Goal: Task Accomplishment & Management: Manage account settings

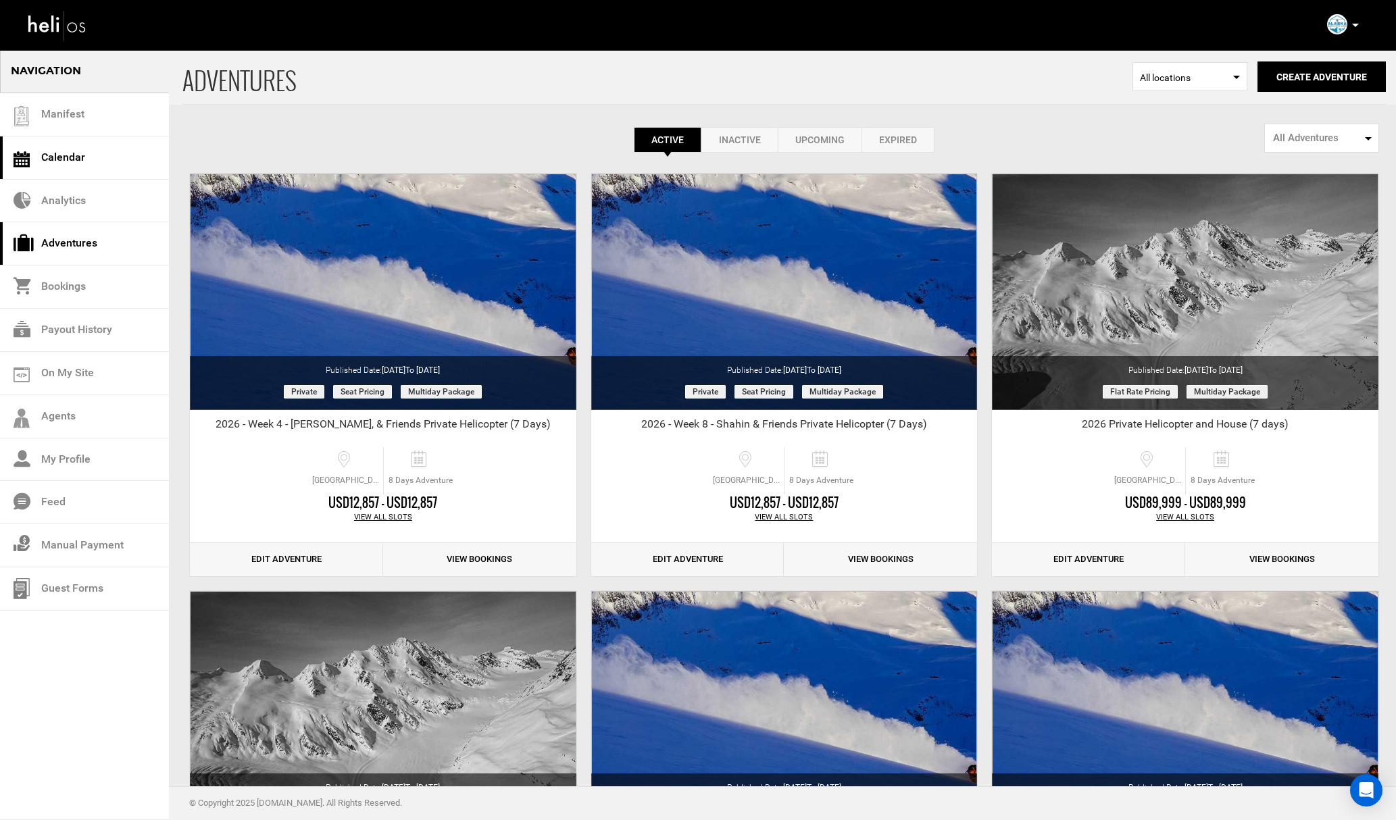
click at [103, 158] on link "Calendar" at bounding box center [84, 157] width 169 height 43
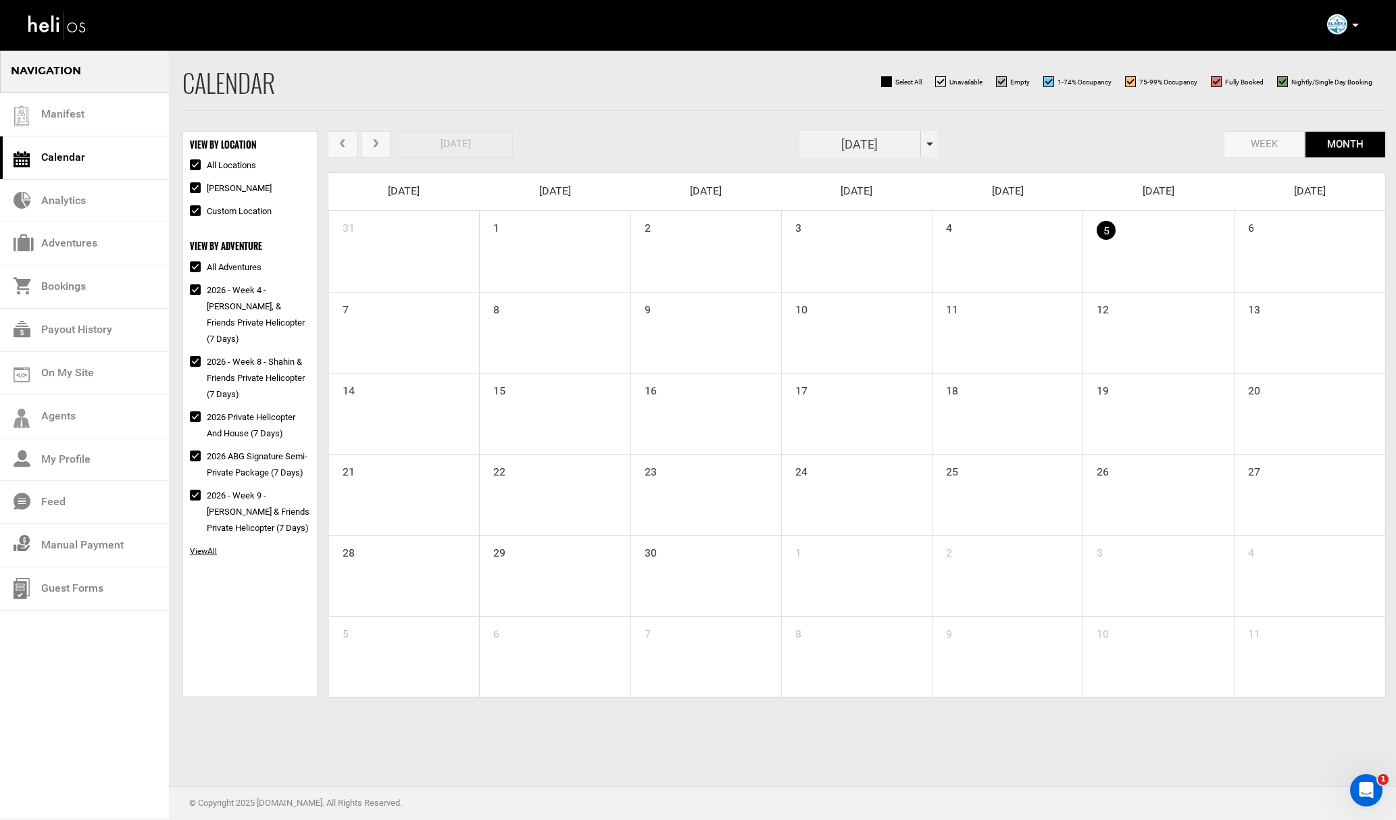
click at [878, 145] on input "[DATE]" at bounding box center [860, 144] width 122 height 26
click at [932, 172] on th "»" at bounding box center [931, 172] width 20 height 20
click at [862, 205] on span "Feb" at bounding box center [855, 205] width 30 height 36
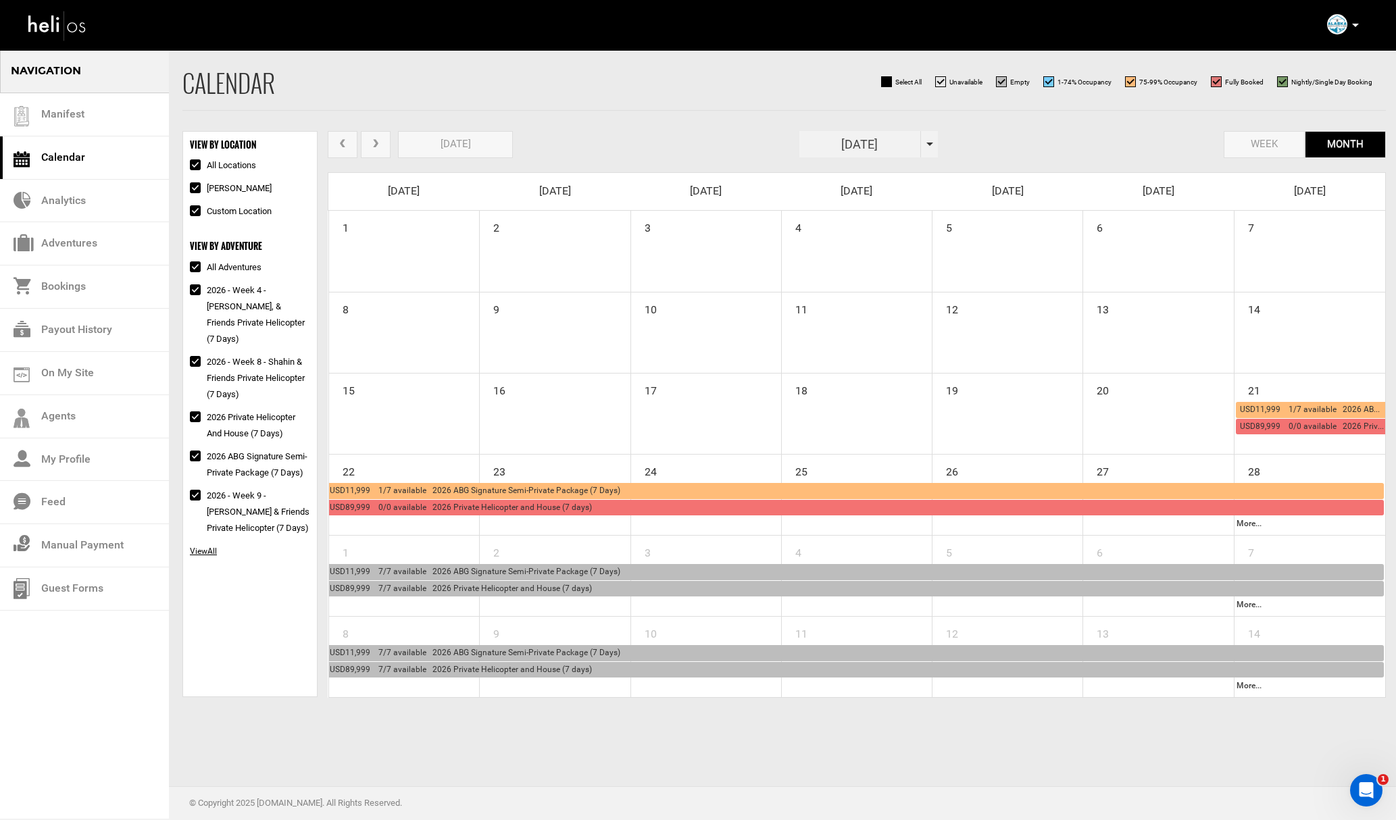
click at [613, 488] on span "USD11,999 1/7 available 2026 ABG Signature Semi-Private Package (7 Days)" at bounding box center [475, 490] width 291 height 9
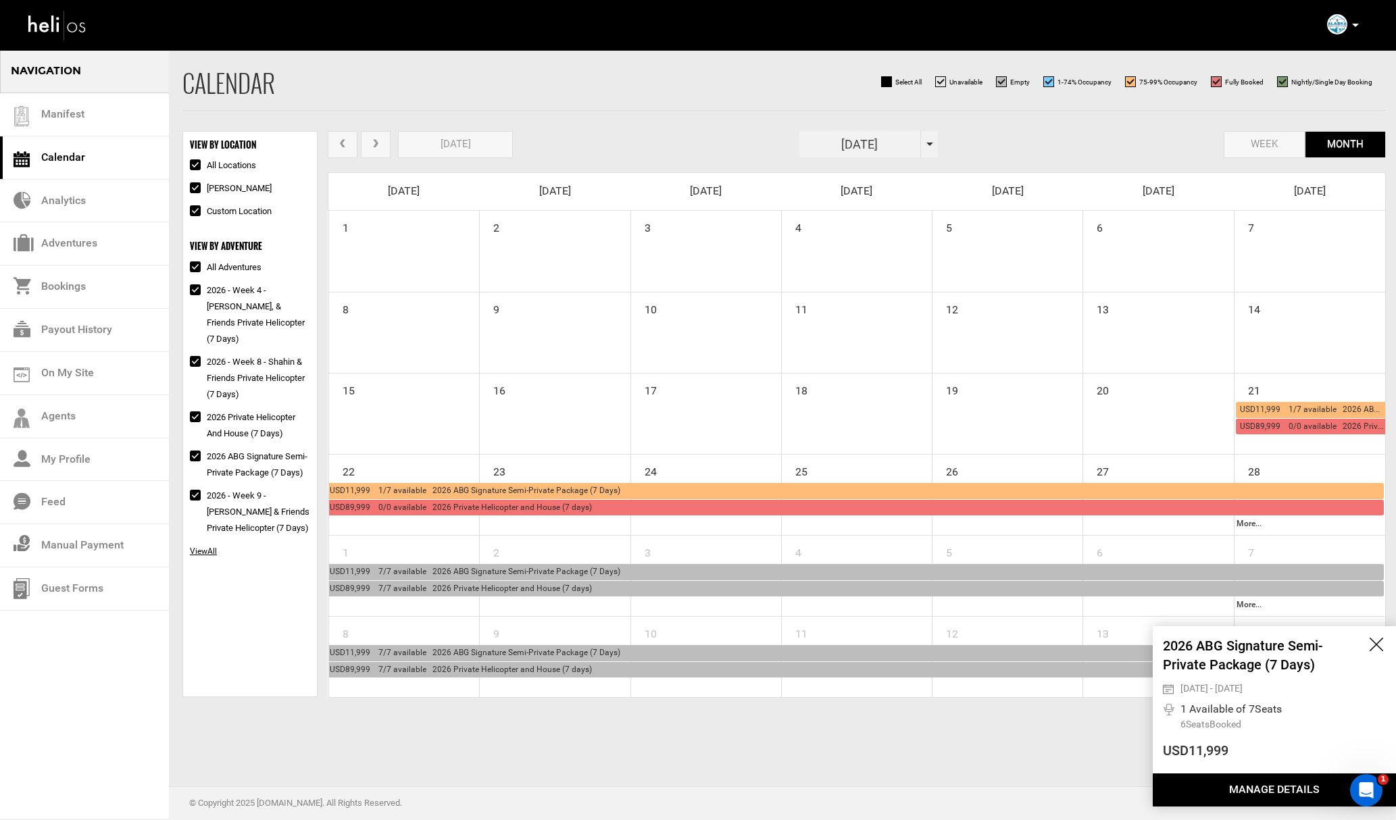
click at [1201, 778] on button "Manage Details" at bounding box center [1274, 790] width 243 height 33
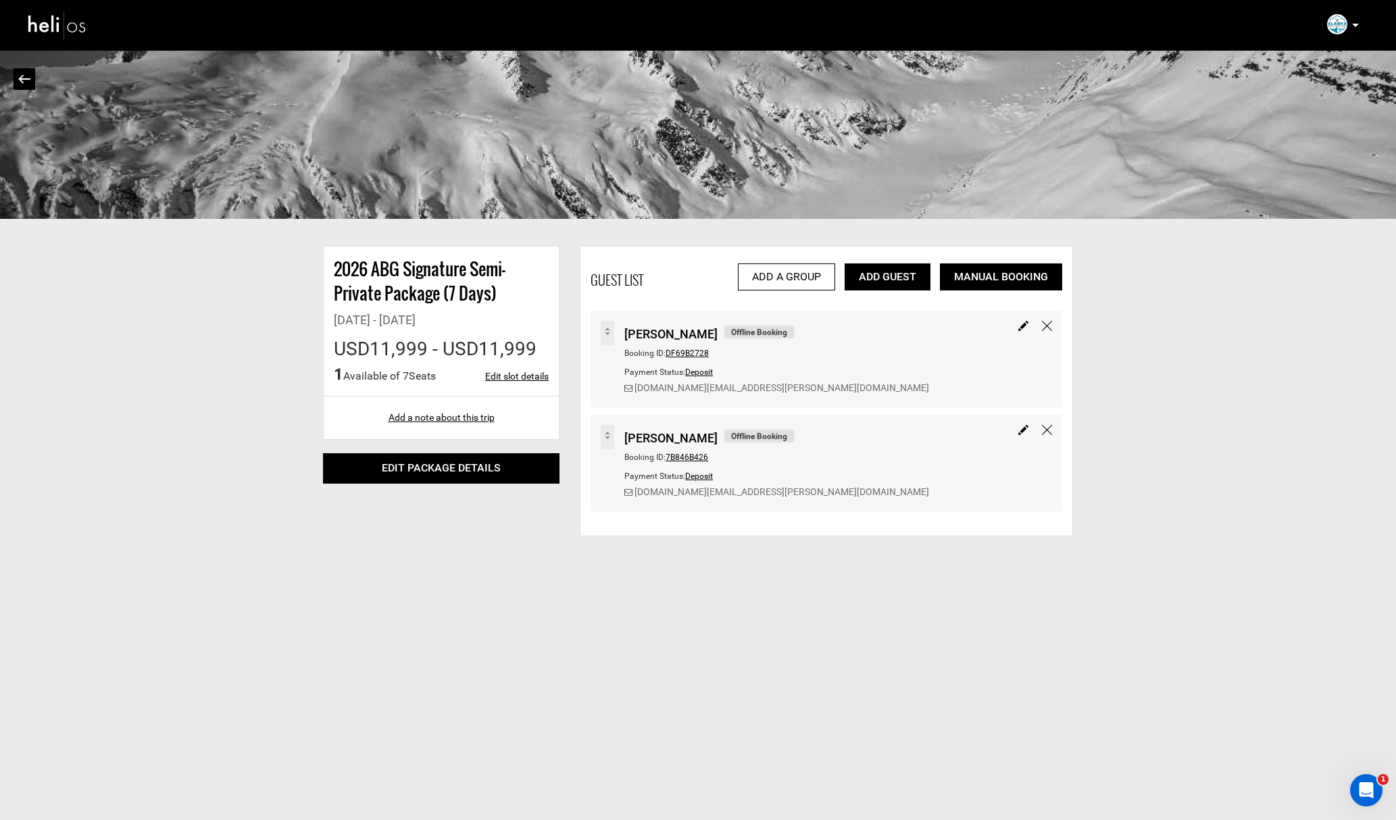
click at [513, 376] on link "Edit slot details" at bounding box center [517, 377] width 64 height 14
type input "[DATE]"
type input "10"
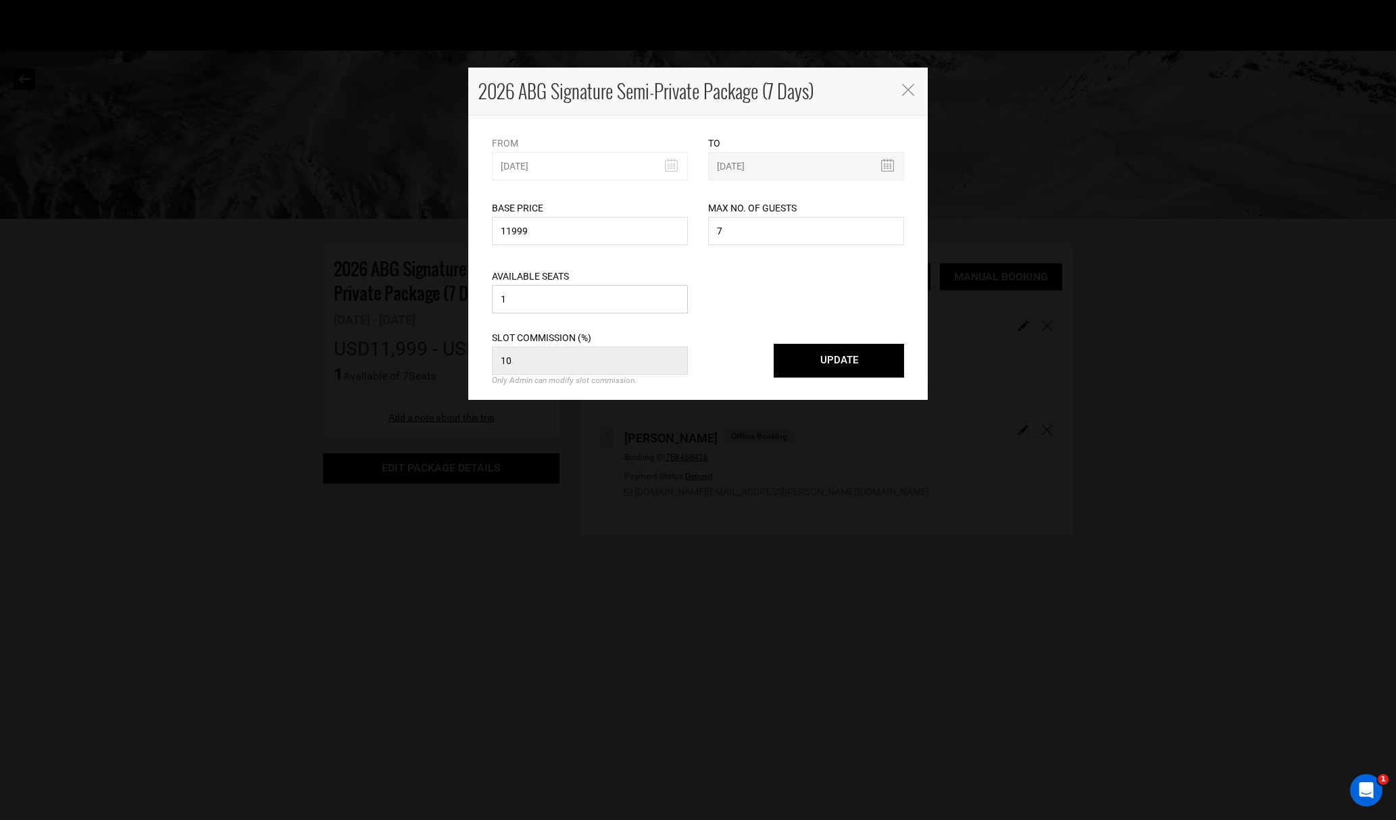
drag, startPoint x: 536, startPoint y: 307, endPoint x: 488, endPoint y: 303, distance: 48.1
click at [488, 303] on div "Available Seats 1 Please enter a valid available seats. Available seats can not…" at bounding box center [590, 283] width 216 height 68
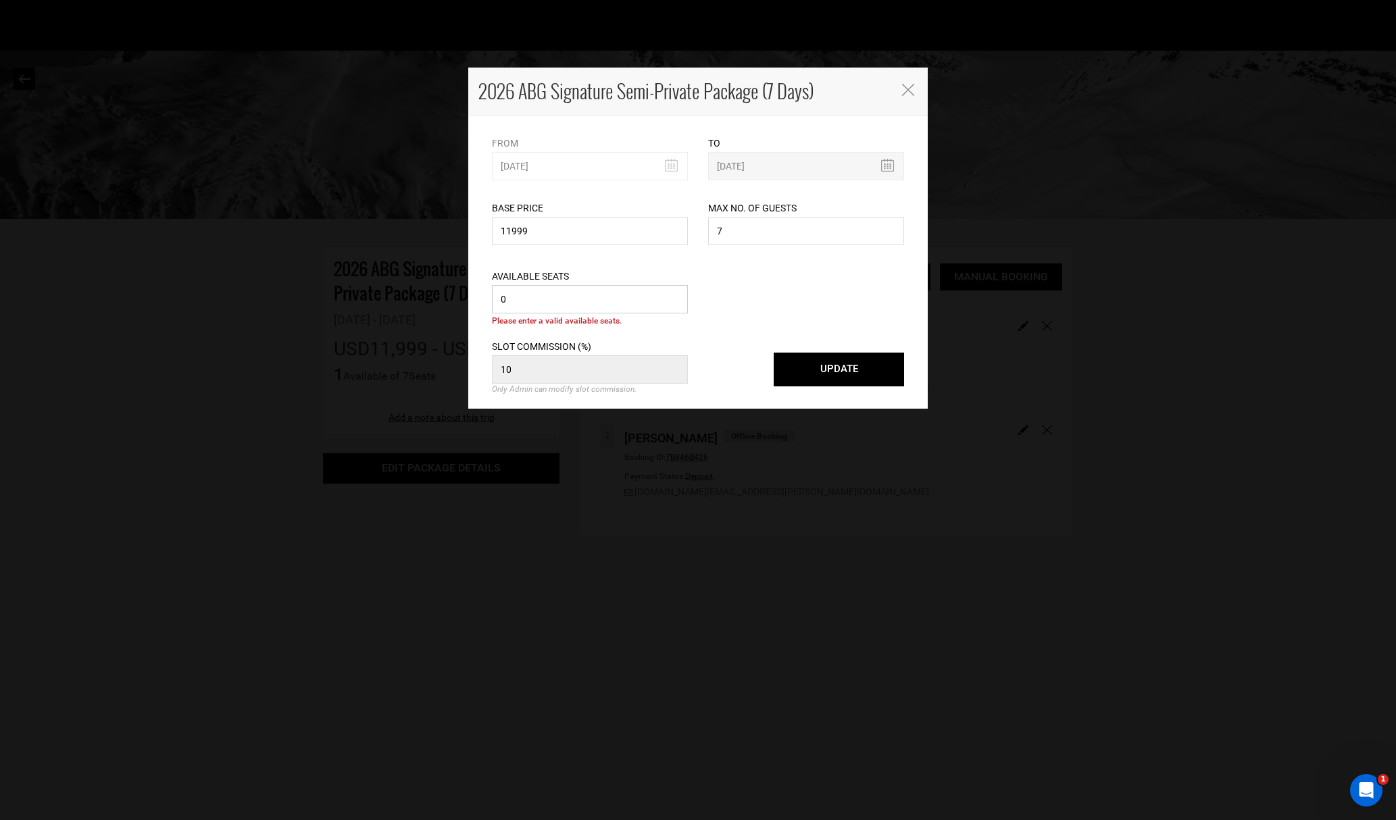
type input "0"
click at [855, 382] on button "UPDATE" at bounding box center [839, 370] width 130 height 34
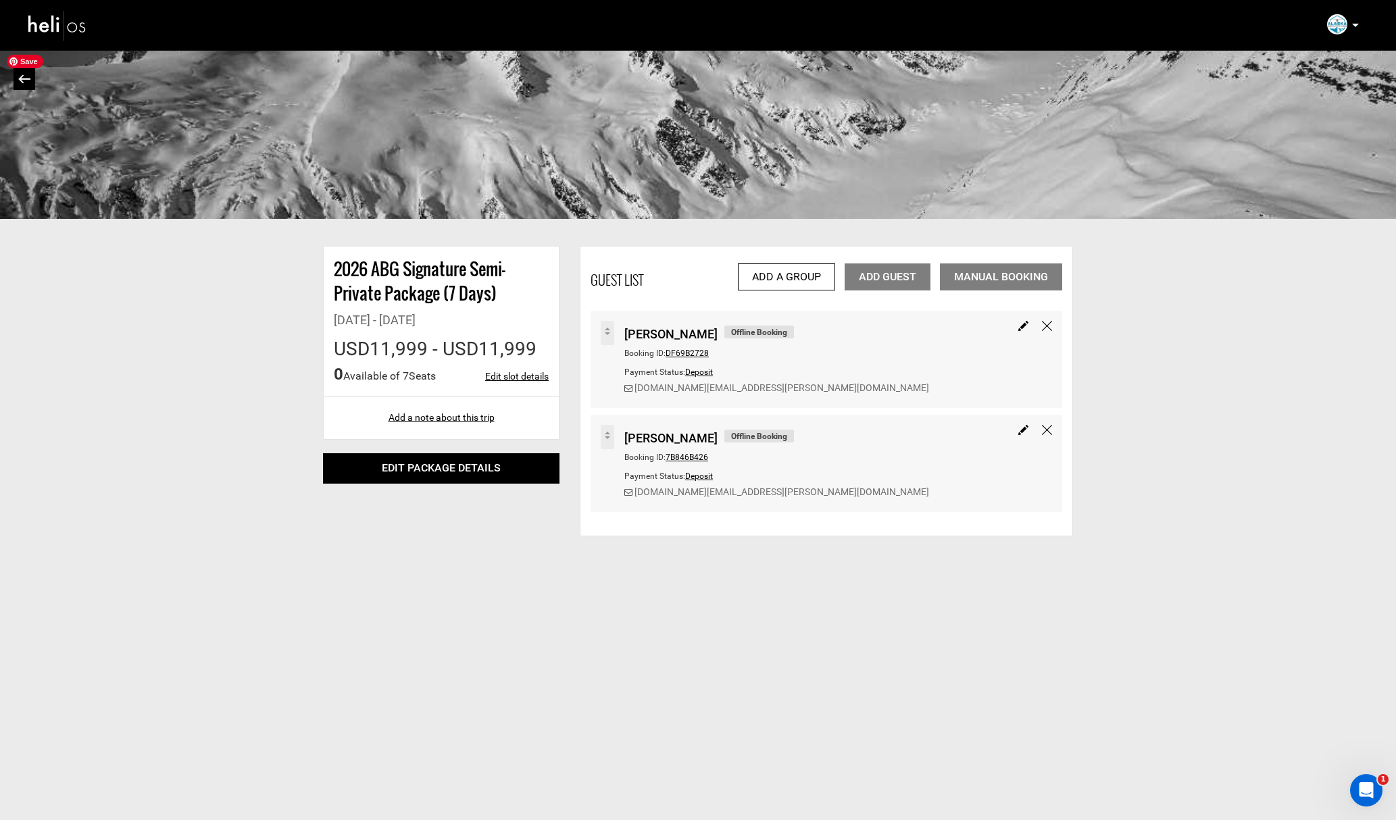
click at [27, 84] on link at bounding box center [25, 79] width 22 height 22
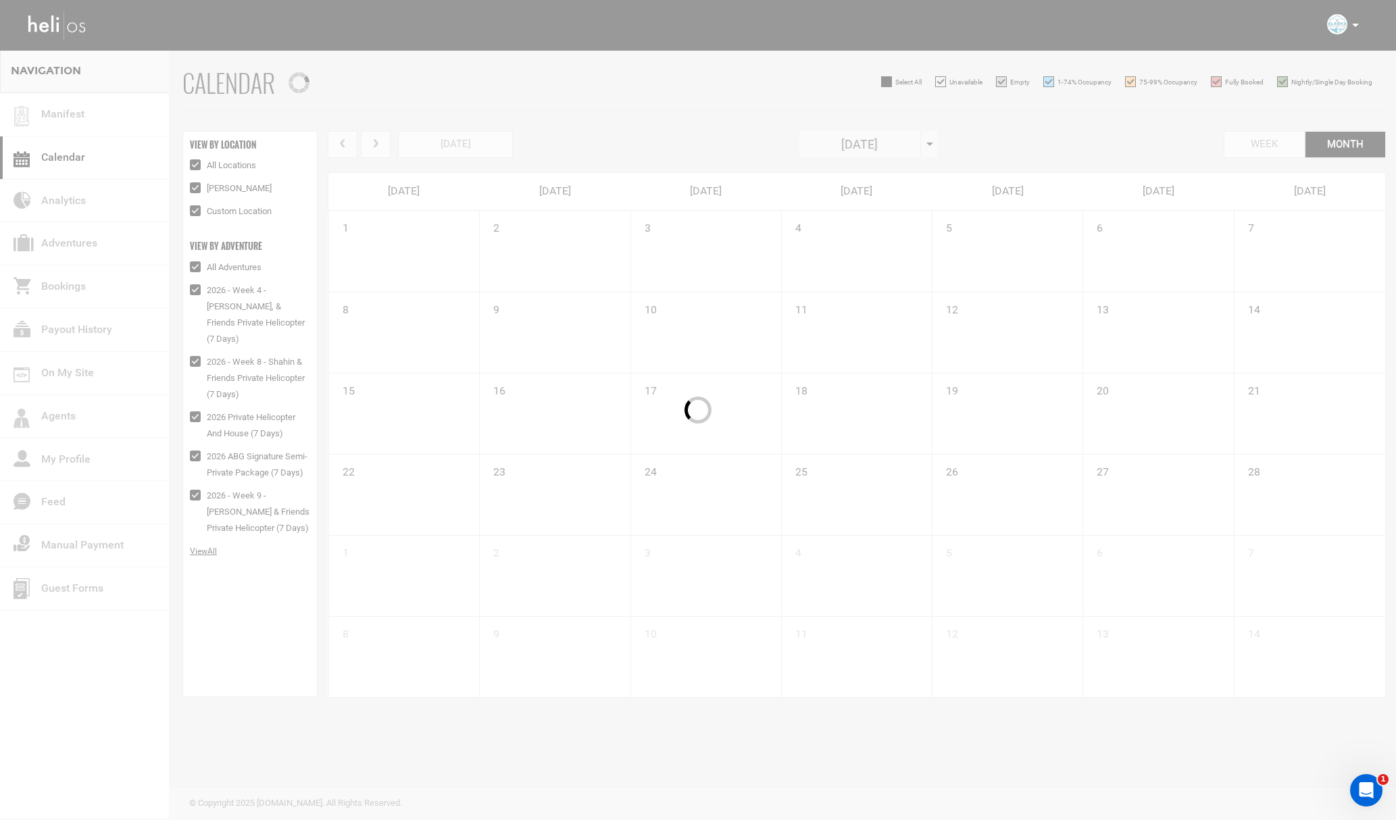
checkbox input "true"
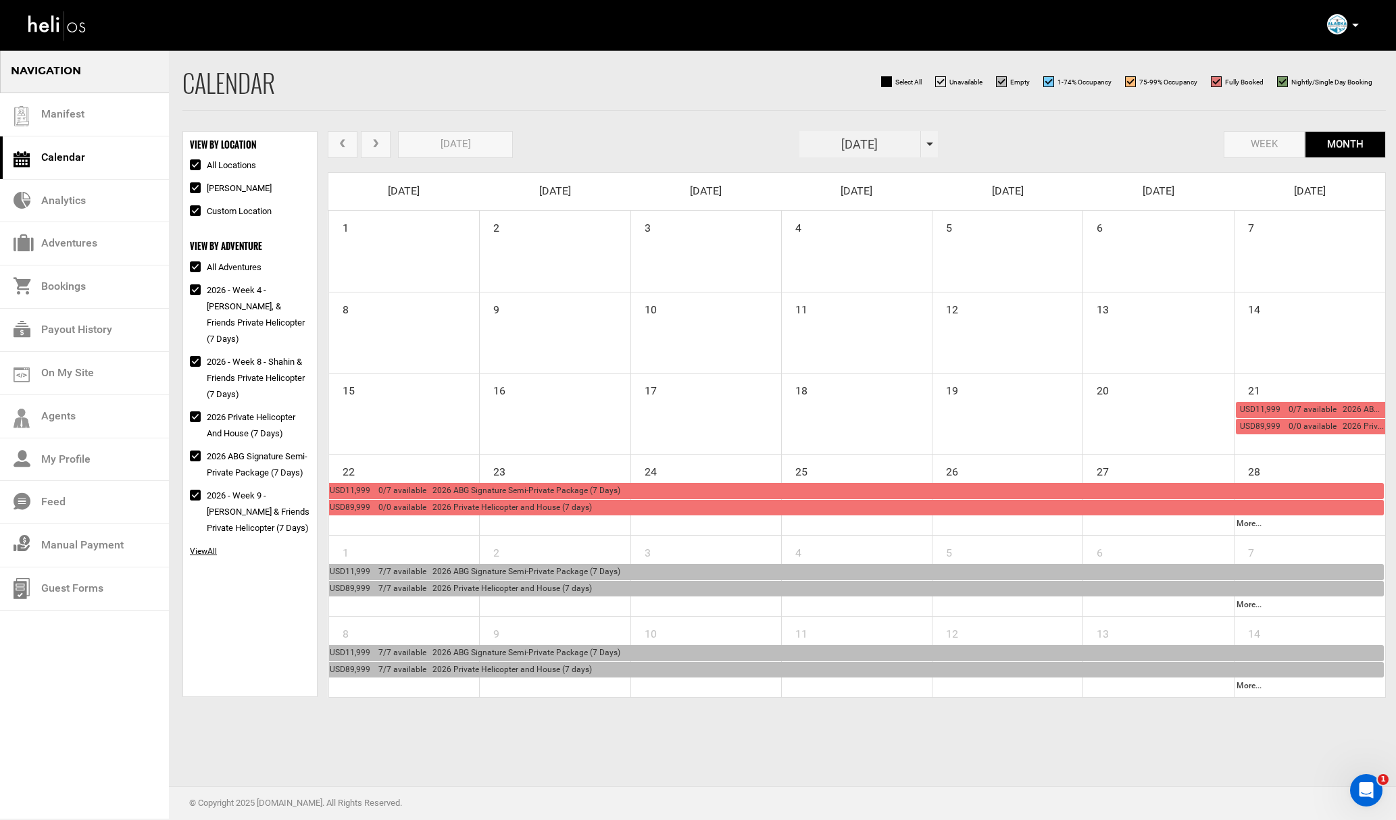
click at [373, 142] on span "next" at bounding box center [376, 144] width 12 height 10
